Goal: Find specific page/section: Locate a particular part of the current website

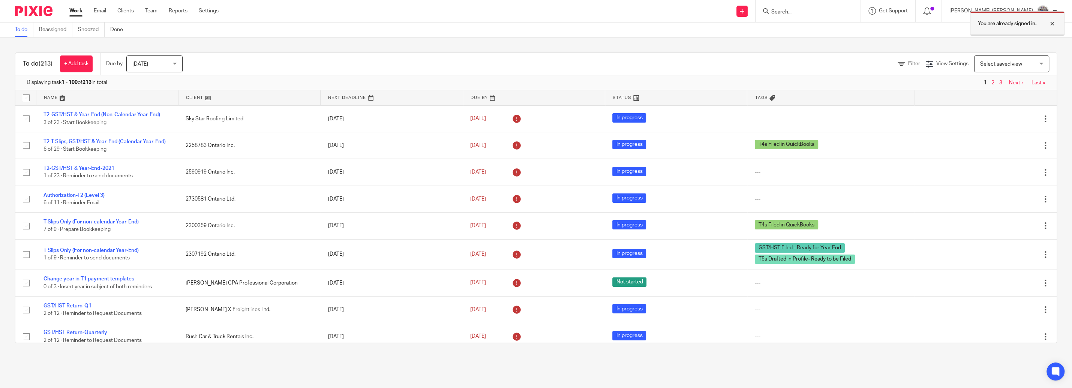
click at [1053, 22] on div at bounding box center [1046, 23] width 20 height 9
click at [838, 17] on div "You are already signed in." at bounding box center [800, 21] width 529 height 28
click at [835, 11] on input "Search" at bounding box center [804, 12] width 67 height 7
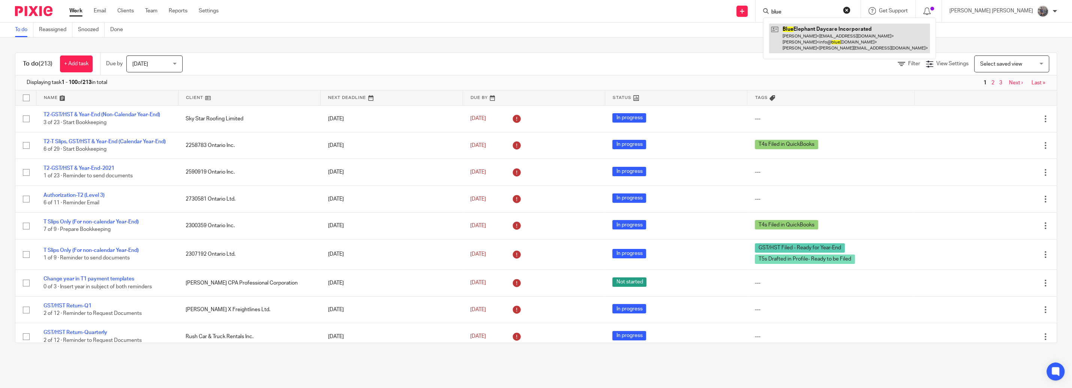
type input "blue"
click at [850, 45] on link at bounding box center [849, 39] width 161 height 30
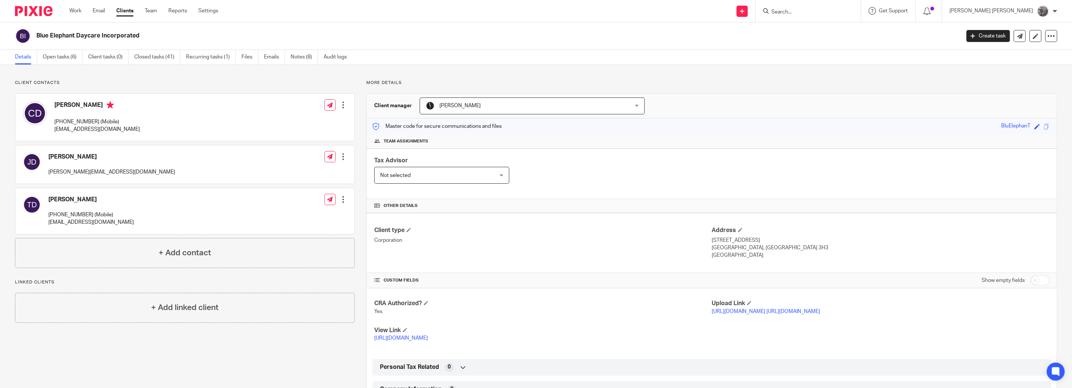
click at [737, 313] on link "[URL][DOMAIN_NAME]" at bounding box center [739, 311] width 54 height 5
click at [1044, 125] on span at bounding box center [1047, 127] width 6 height 6
